Goal: Transaction & Acquisition: Book appointment/travel/reservation

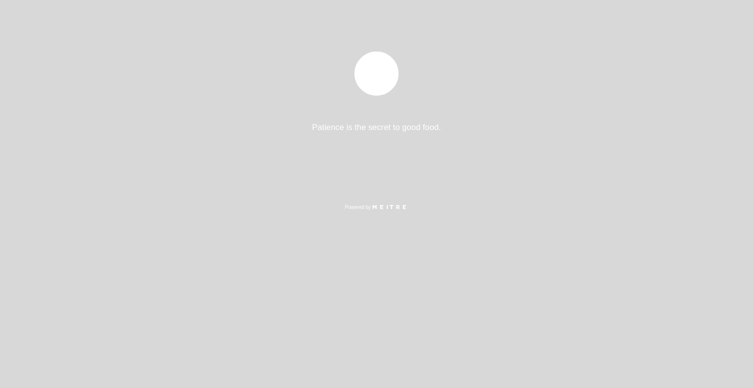
select select "pt"
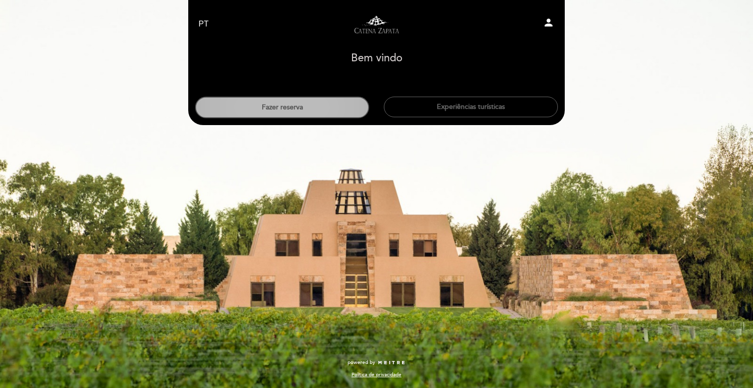
click at [298, 108] on button "Fazer reserva" at bounding box center [282, 108] width 174 height 22
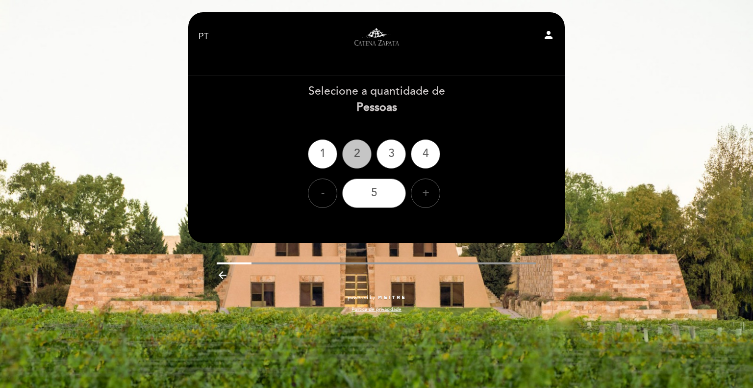
click at [355, 152] on div "2" at bounding box center [356, 153] width 29 height 29
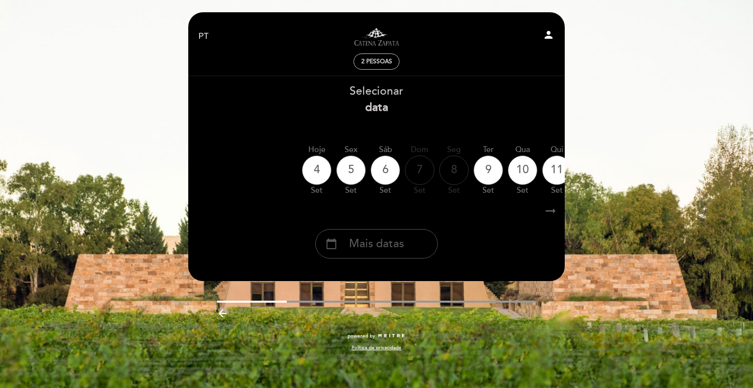
click at [400, 243] on span "Mais datas" at bounding box center [376, 244] width 55 height 16
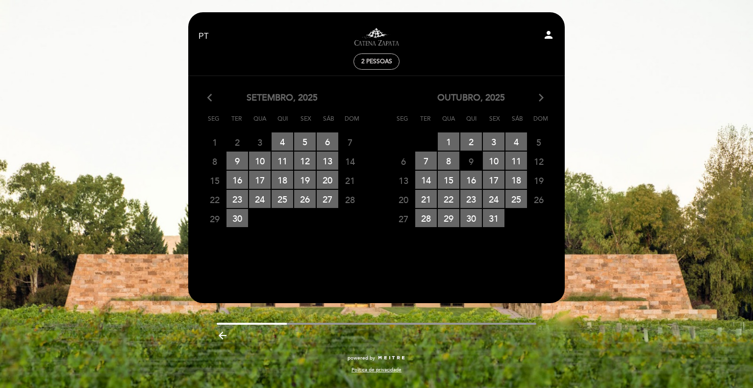
click at [541, 100] on icon "arrow_forward_ios" at bounding box center [541, 98] width 9 height 13
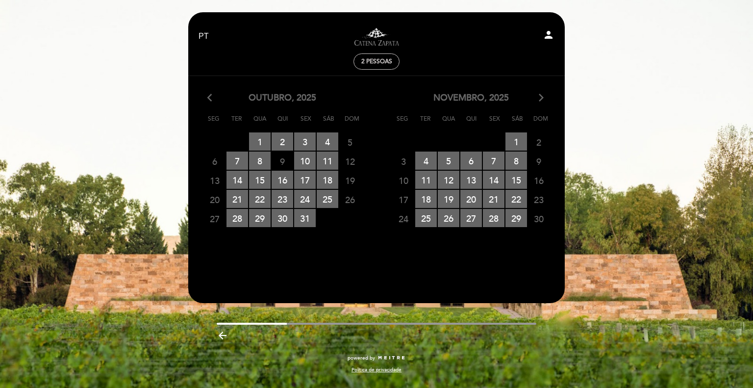
click at [537, 202] on span "23" at bounding box center [539, 199] width 22 height 18
click at [423, 218] on span "25 RESERVAS DISPONÍVEIS" at bounding box center [426, 218] width 22 height 18
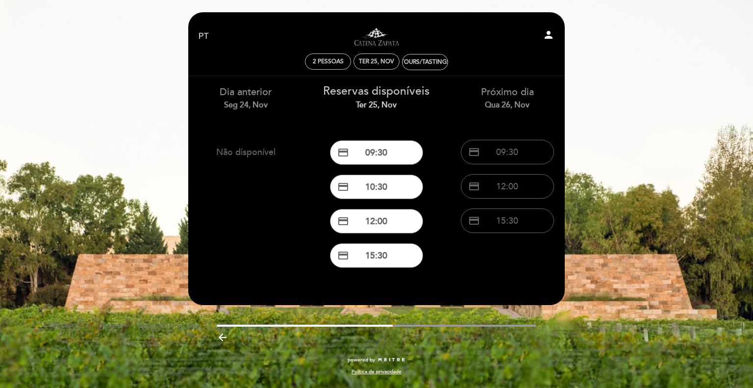
click at [625, 59] on div "EN ES PT Visitas y degustaciones en La Pirámide person 2 pessoas Ter 25, nov To…" at bounding box center [376, 194] width 753 height 388
click at [386, 184] on button "credit_card 10:30" at bounding box center [376, 187] width 93 height 25
